Goal: Task Accomplishment & Management: Understand process/instructions

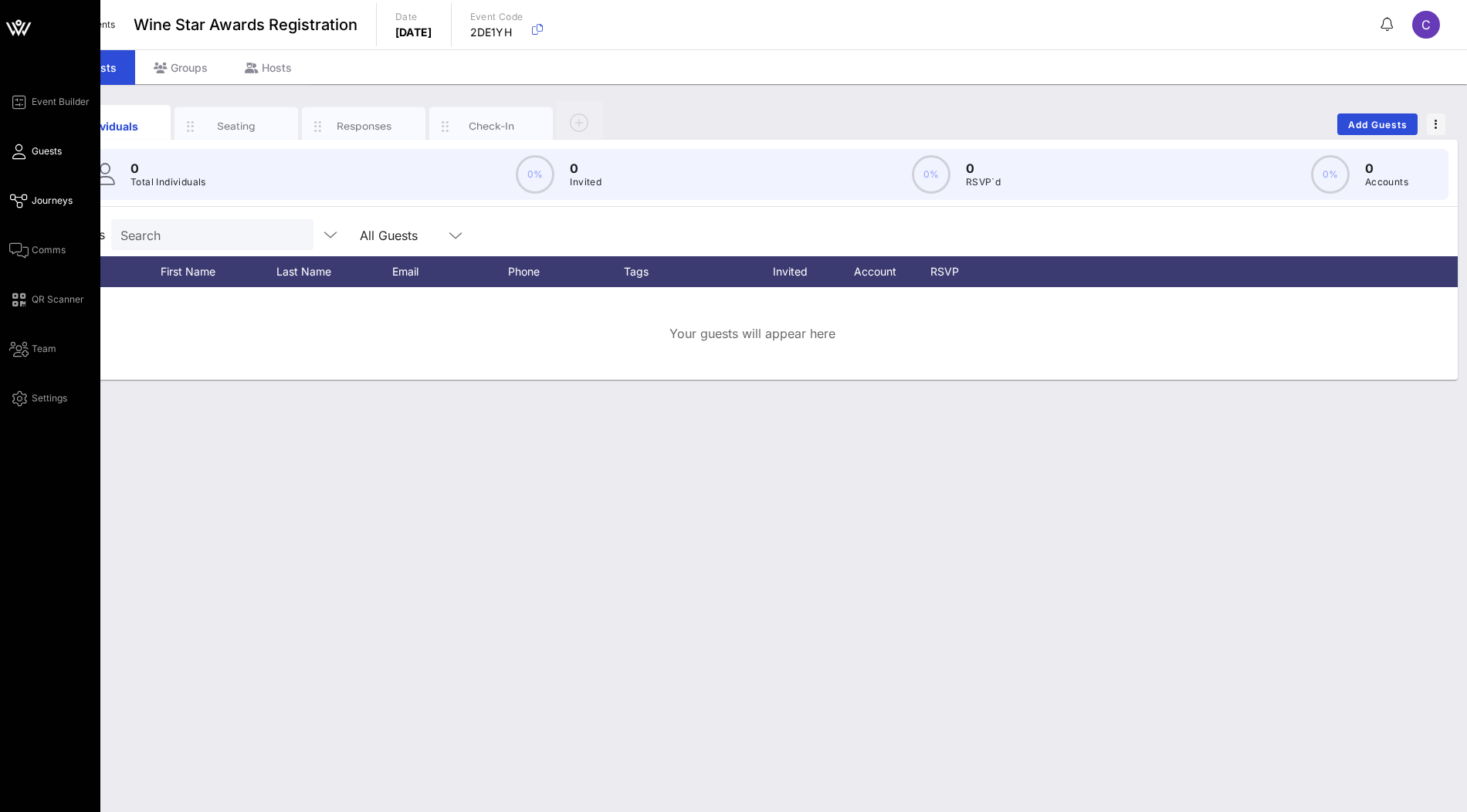
click at [48, 202] on span "Journeys" at bounding box center [52, 200] width 41 height 14
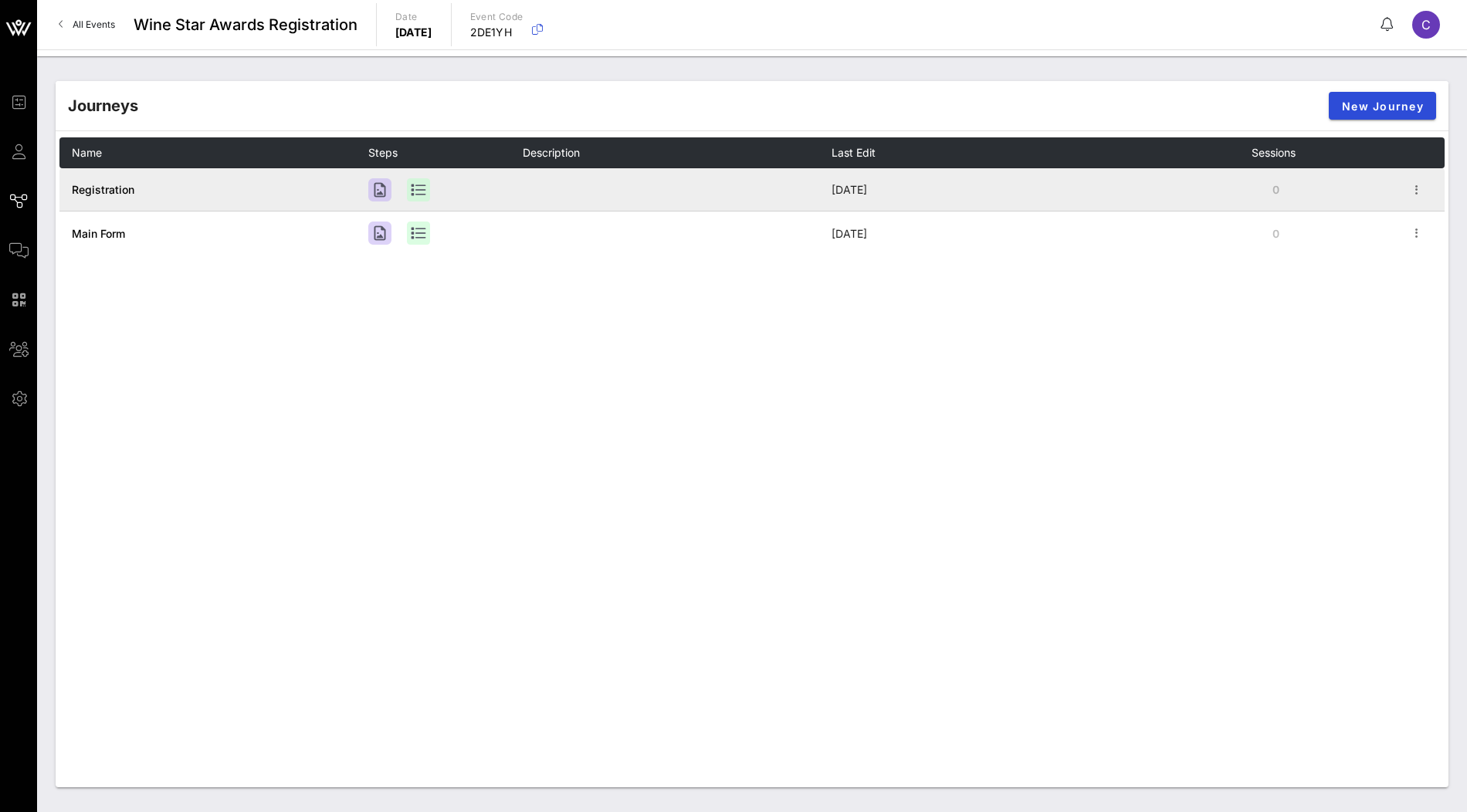
click at [109, 186] on span "Registration" at bounding box center [103, 189] width 63 height 14
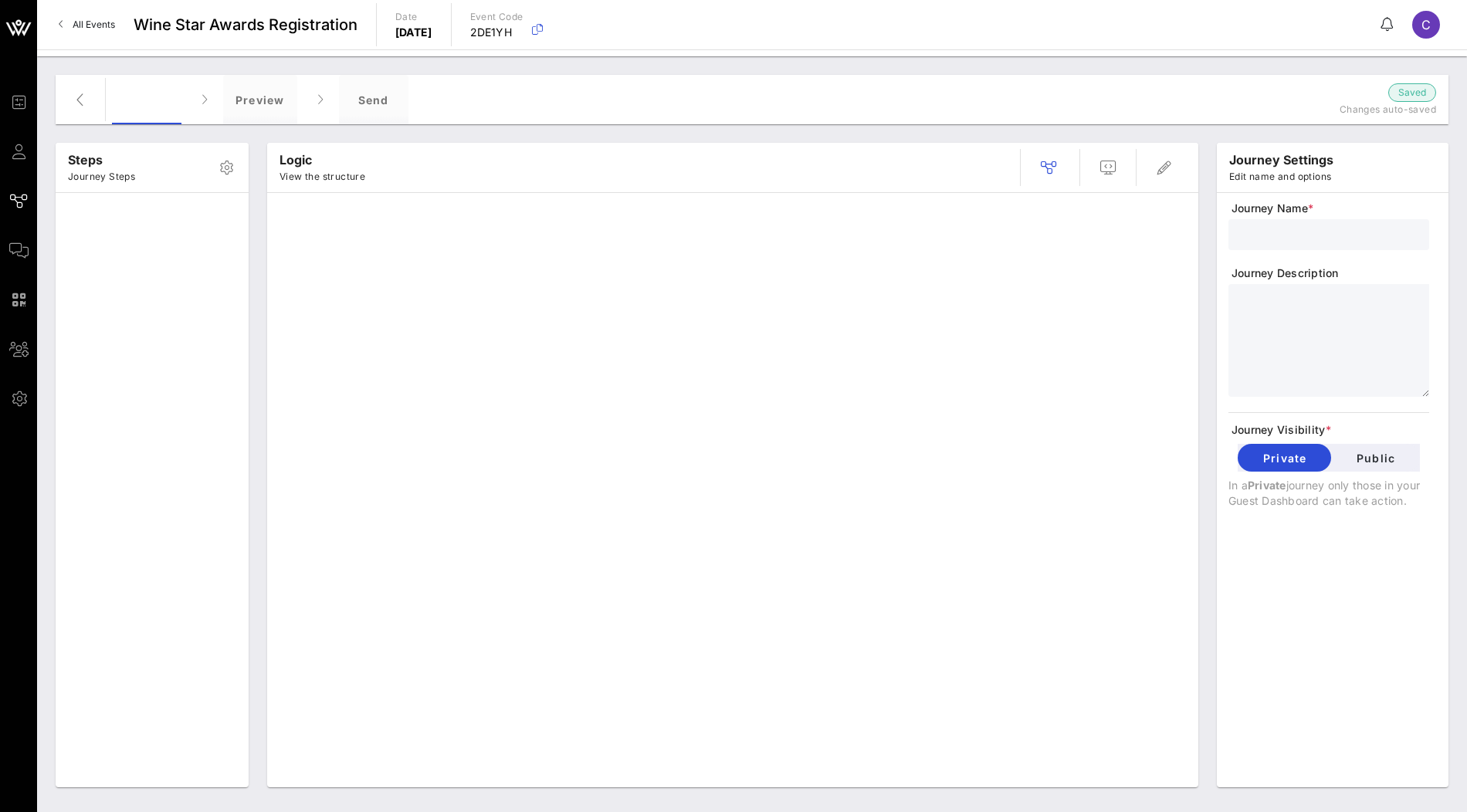
type input "Registration"
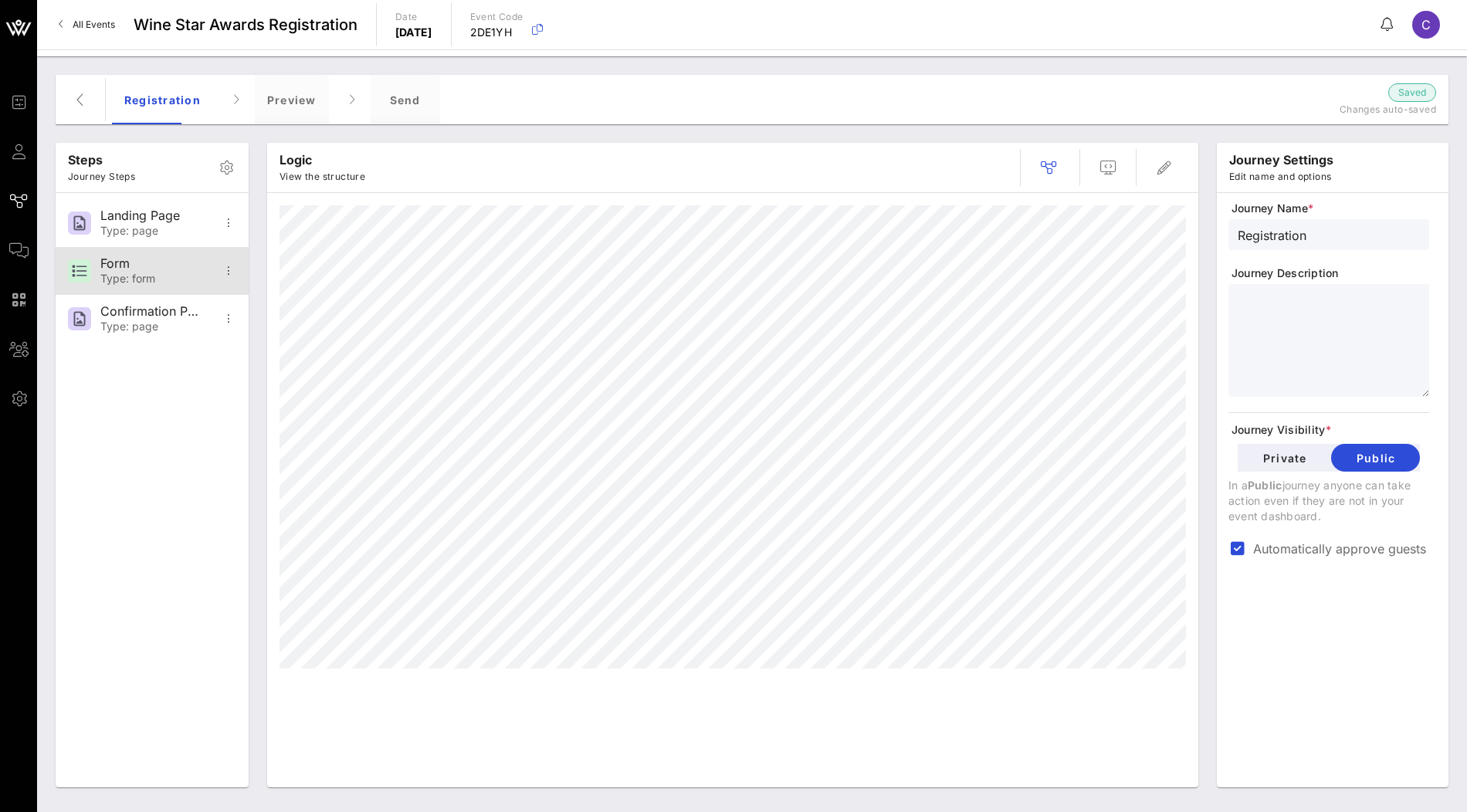
click at [147, 275] on div "Type: form" at bounding box center [151, 279] width 102 height 14
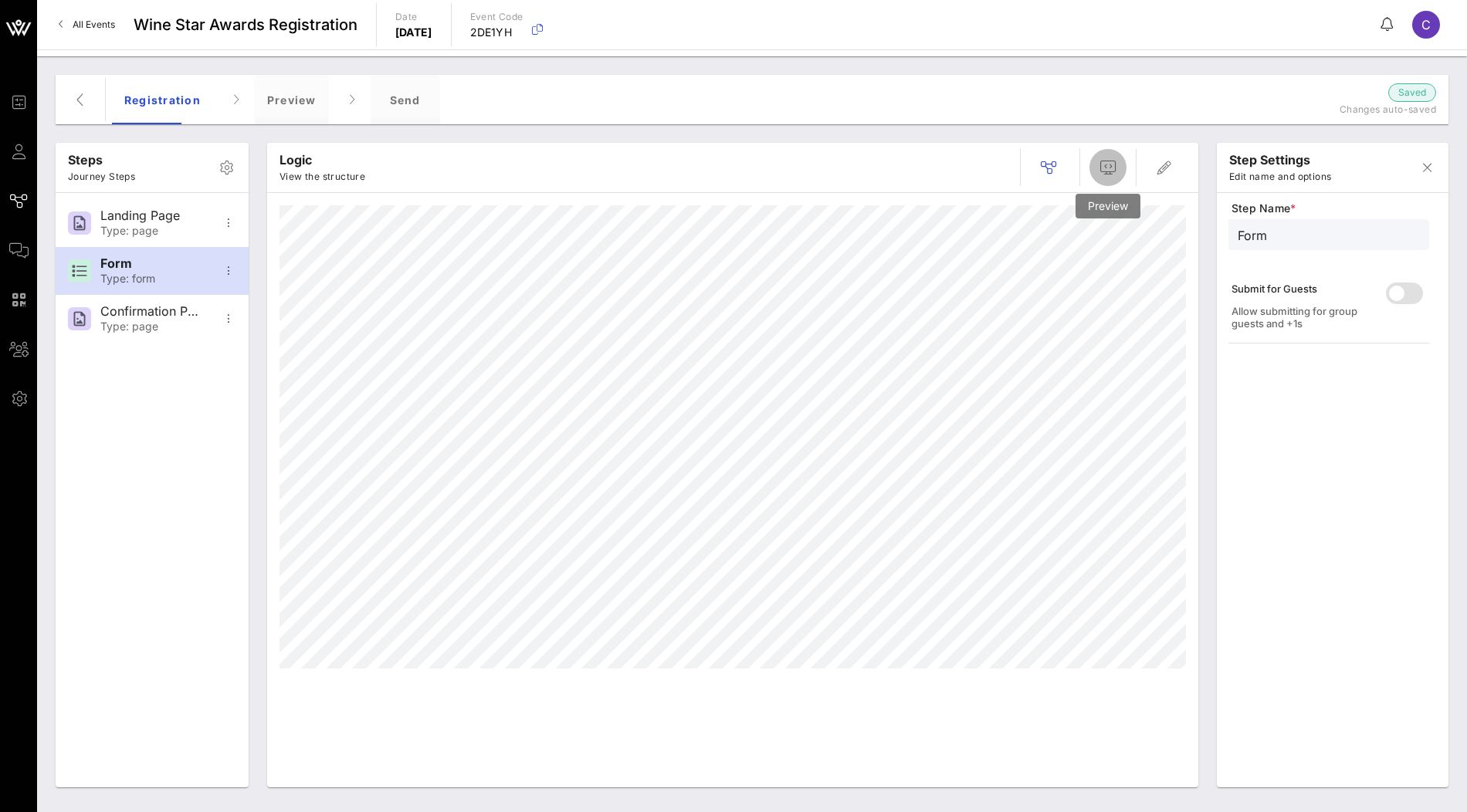
click at [1111, 174] on icon "button" at bounding box center [1108, 167] width 18 height 18
